Goal: Information Seeking & Learning: Learn about a topic

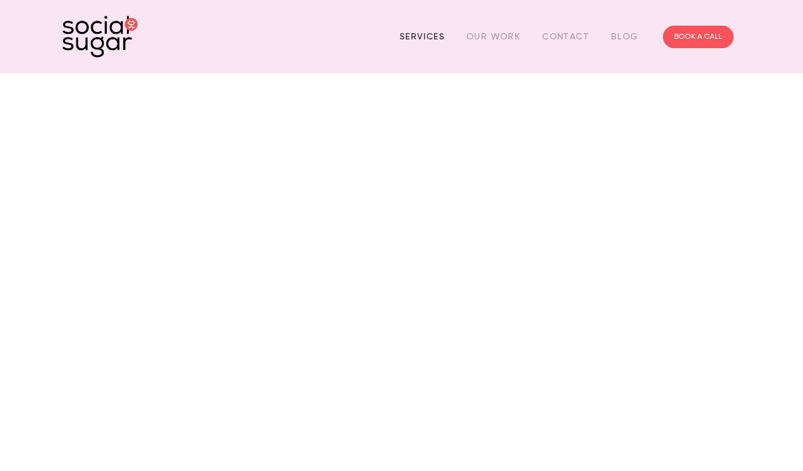
click at [407, 36] on link "Services" at bounding box center [421, 36] width 45 height 19
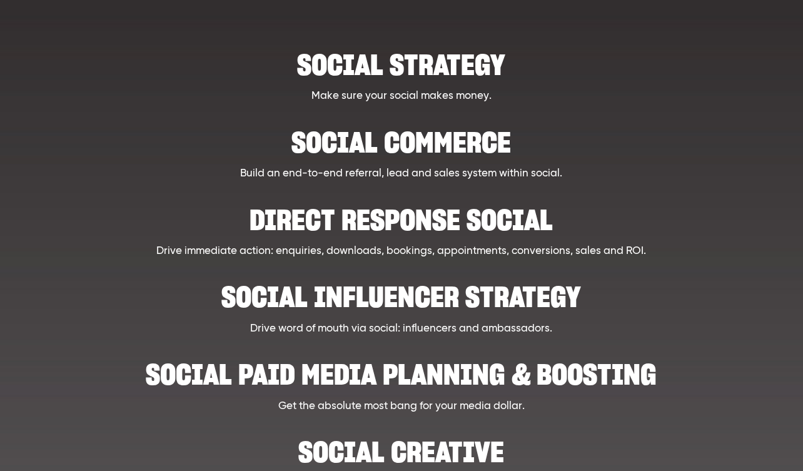
scroll to position [204, 0]
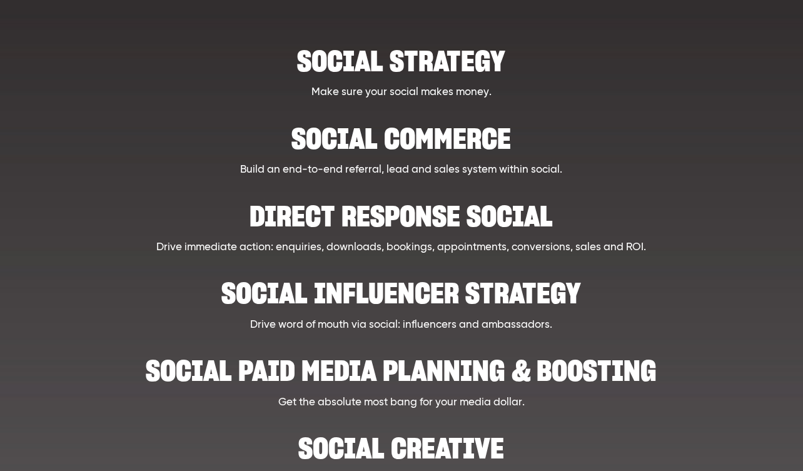
click at [404, 61] on h2 "Social strategy" at bounding box center [401, 55] width 585 height 38
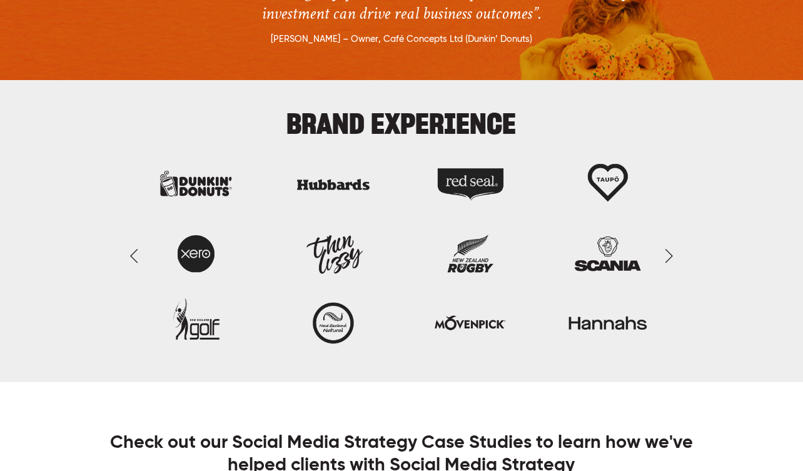
scroll to position [2258, 0]
